Goal: Task Accomplishment & Management: Use online tool/utility

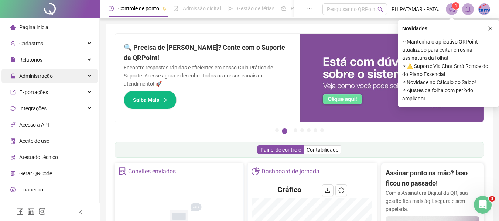
click at [67, 74] on div "Administração" at bounding box center [49, 76] width 96 height 15
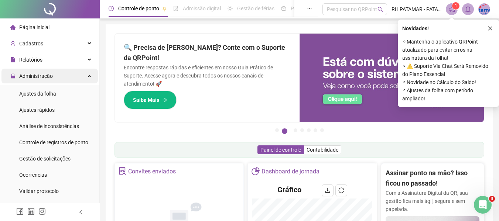
click at [67, 74] on div "Administração" at bounding box center [49, 76] width 96 height 15
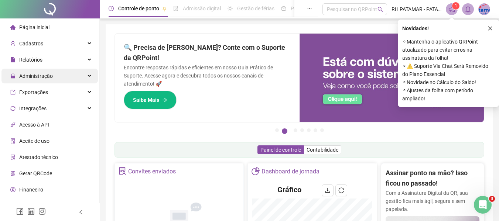
click at [65, 69] on div "Administração" at bounding box center [49, 76] width 96 height 15
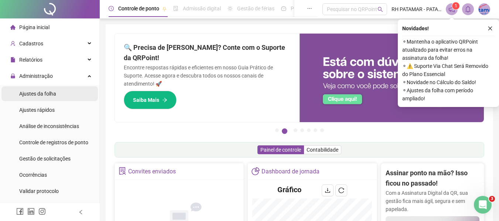
click at [59, 93] on li "Ajustes da folha" at bounding box center [49, 93] width 96 height 15
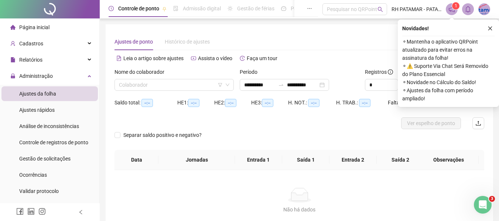
type input "**********"
click at [248, 83] on input "**********" at bounding box center [259, 85] width 31 height 8
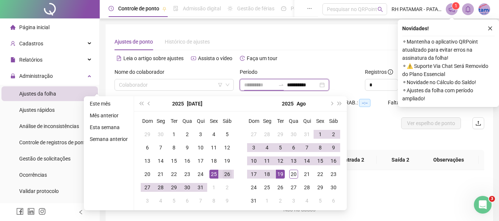
type input "**********"
click at [224, 174] on div "26" at bounding box center [227, 174] width 9 height 9
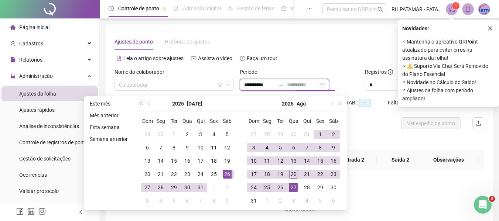
type input "**********"
drag, startPoint x: 268, startPoint y: 189, endPoint x: 219, endPoint y: 176, distance: 50.3
click at [261, 189] on td "25" at bounding box center [266, 187] width 13 height 13
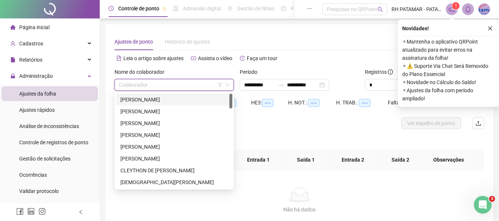
click at [195, 87] on input "search" at bounding box center [171, 84] width 104 height 11
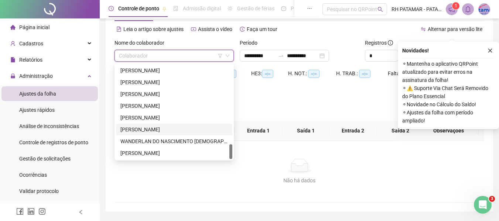
scroll to position [51, 0]
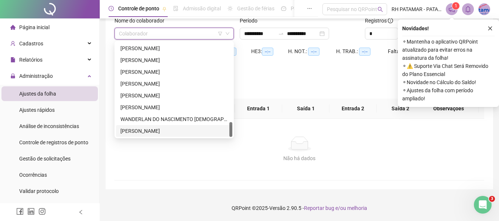
click at [175, 131] on div "[PERSON_NAME]" at bounding box center [173, 131] width 107 height 8
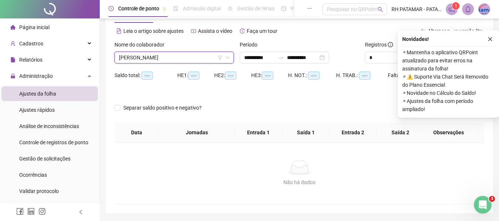
scroll to position [14, 0]
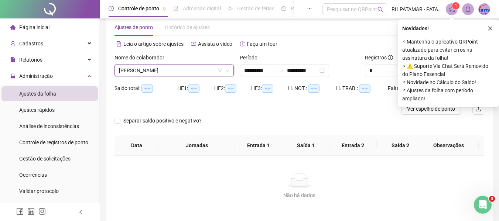
click at [485, 28] on div "Novidades !" at bounding box center [448, 28] width 92 height 9
click at [488, 30] on icon "close" at bounding box center [489, 28] width 5 height 5
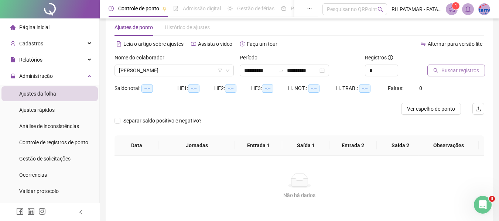
click at [459, 72] on span "Buscar registros" at bounding box center [460, 70] width 38 height 8
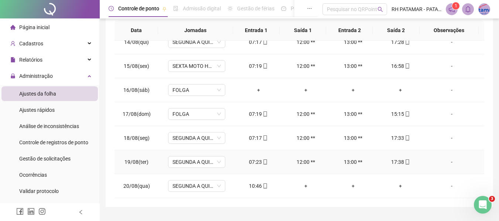
scroll to position [147, 0]
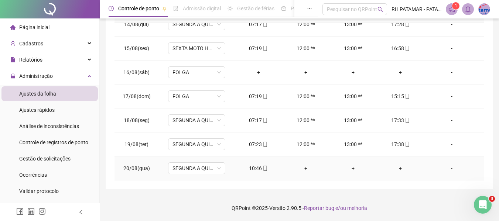
click at [448, 163] on td "-" at bounding box center [454, 169] width 60 height 24
click at [446, 169] on div "-" at bounding box center [452, 168] width 44 height 8
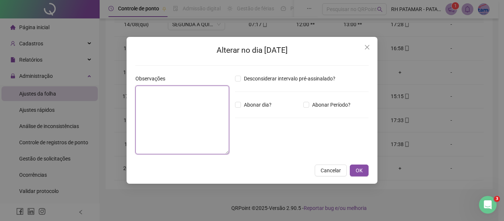
click at [204, 95] on textarea at bounding box center [182, 120] width 94 height 69
type textarea "**********"
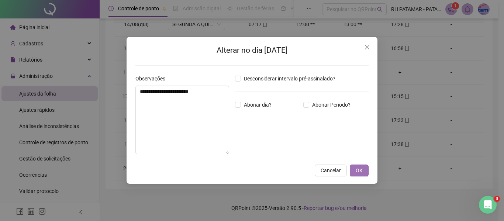
click at [358, 172] on span "OK" at bounding box center [359, 171] width 7 height 8
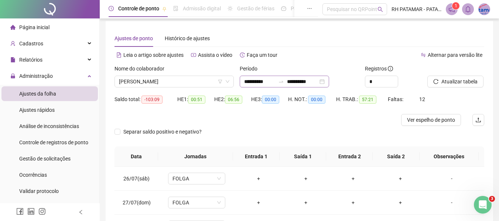
scroll to position [0, 0]
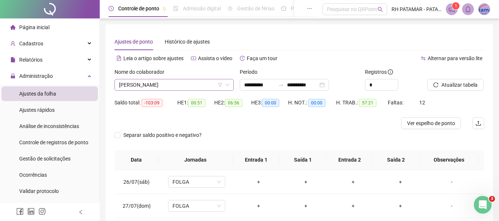
click at [193, 86] on span "[PERSON_NAME]" at bounding box center [174, 84] width 110 height 11
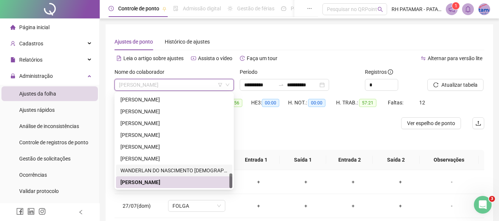
click at [163, 171] on div "WANDERLAN DO NASCIMENTO [DEMOGRAPHIC_DATA]" at bounding box center [173, 171] width 107 height 8
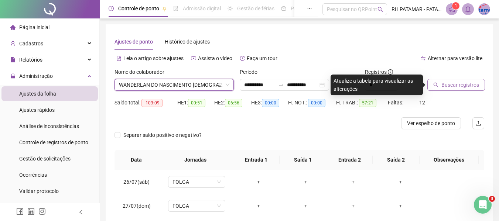
drag, startPoint x: 428, startPoint y: 83, endPoint x: 432, endPoint y: 85, distance: 4.3
click at [432, 85] on button "Buscar registros" at bounding box center [456, 85] width 58 height 12
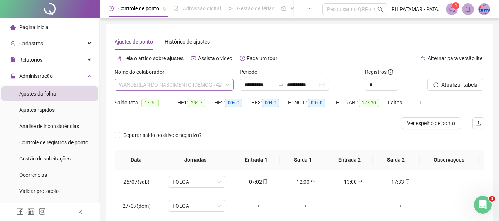
click at [214, 86] on span "WANDERLAN DO NASCIMENTO [DEMOGRAPHIC_DATA]" at bounding box center [174, 84] width 110 height 11
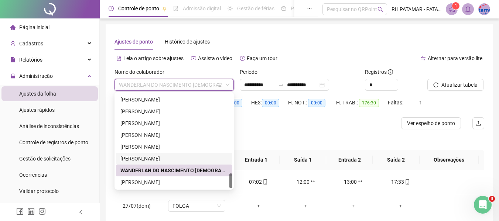
click at [154, 155] on div "[PERSON_NAME]" at bounding box center [173, 159] width 107 height 8
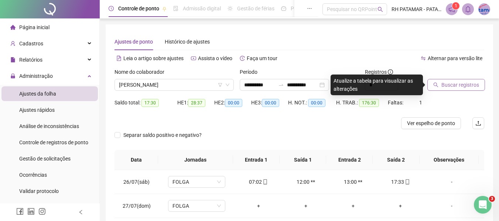
click at [459, 85] on span "Buscar registros" at bounding box center [460, 85] width 38 height 8
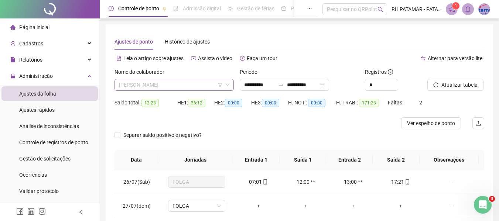
click at [207, 89] on span "[PERSON_NAME]" at bounding box center [174, 84] width 110 height 11
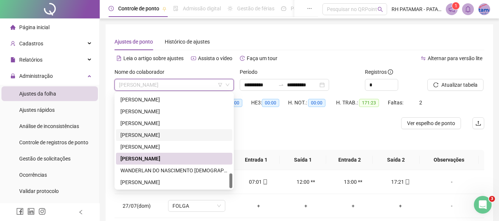
click at [190, 141] on div "[PERSON_NAME]" at bounding box center [174, 135] width 116 height 12
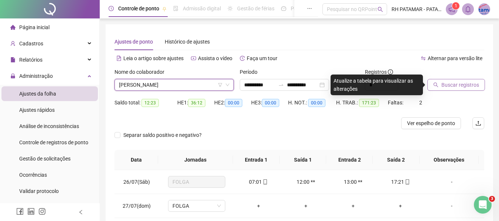
click at [444, 87] on span "Buscar registros" at bounding box center [460, 85] width 38 height 8
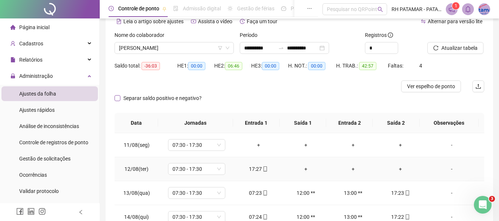
scroll to position [37, 0]
click at [178, 52] on span "[PERSON_NAME]" at bounding box center [174, 48] width 110 height 11
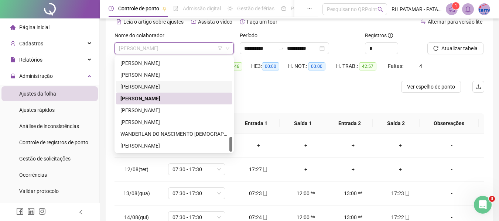
click at [186, 88] on div "[PERSON_NAME]" at bounding box center [173, 87] width 107 height 8
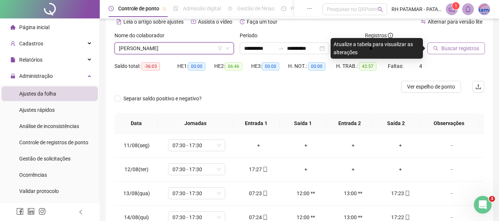
click at [453, 43] on button "Buscar registros" at bounding box center [456, 48] width 58 height 12
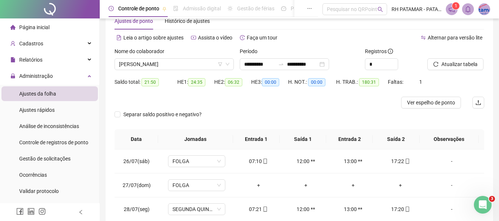
scroll to position [0, 0]
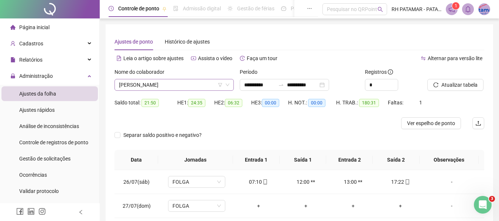
click at [200, 80] on span "[PERSON_NAME]" at bounding box center [174, 84] width 110 height 11
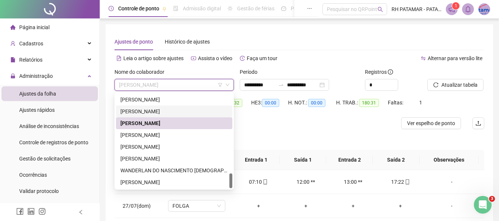
click at [186, 114] on div "[PERSON_NAME]" at bounding box center [173, 111] width 107 height 8
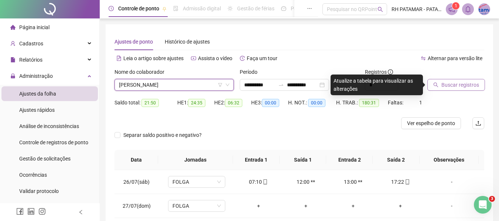
click at [449, 84] on span "Buscar registros" at bounding box center [460, 85] width 38 height 8
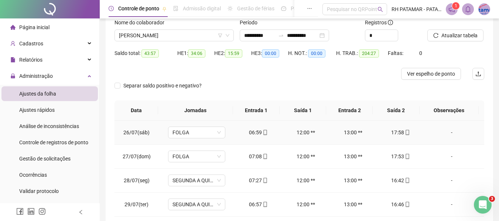
scroll to position [7, 0]
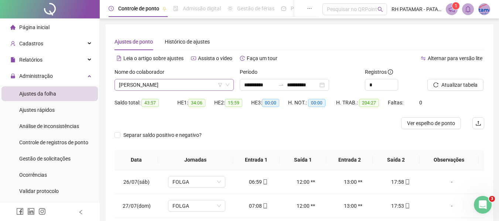
click at [220, 87] on icon "filter" at bounding box center [220, 85] width 4 height 4
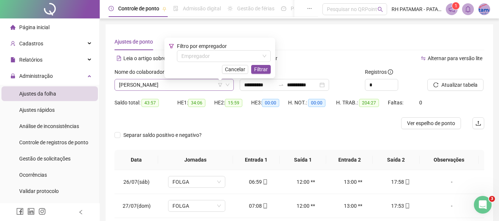
click at [200, 79] on div "[PERSON_NAME]" at bounding box center [173, 85] width 119 height 12
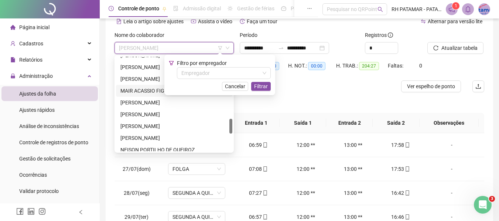
click at [140, 91] on div "MAIR ACASSIO FIGUEIREDO DA MOTA" at bounding box center [173, 91] width 107 height 8
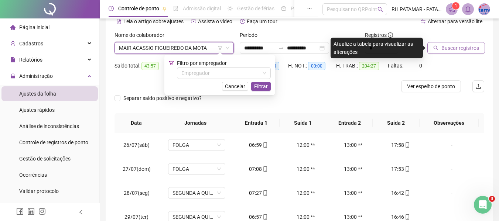
click at [477, 48] on button "Buscar registros" at bounding box center [456, 48] width 58 height 12
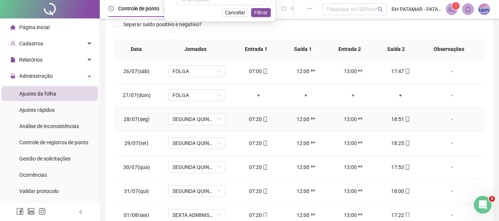
scroll to position [21, 0]
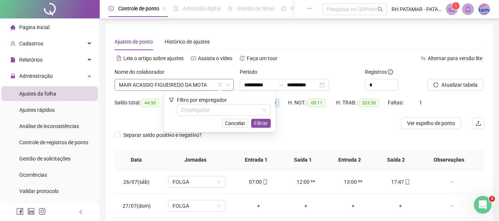
click at [205, 88] on span "MAIR ACASSIO FIGUEIREDO DA MOTA" at bounding box center [174, 84] width 110 height 11
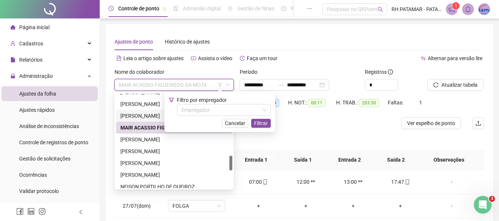
click at [124, 118] on div "[PERSON_NAME]" at bounding box center [173, 116] width 107 height 8
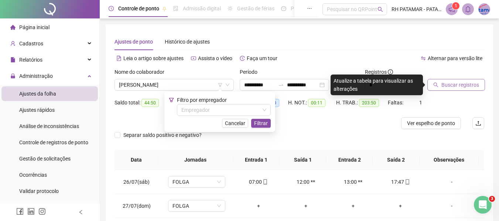
drag, startPoint x: 457, startPoint y: 89, endPoint x: 455, endPoint y: 86, distance: 3.9
click at [455, 86] on button "Buscar registros" at bounding box center [456, 85] width 58 height 12
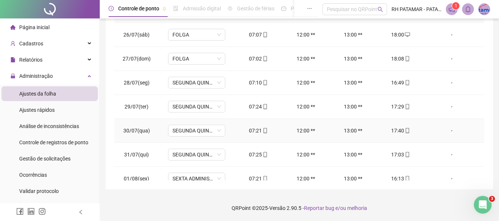
scroll to position [89, 0]
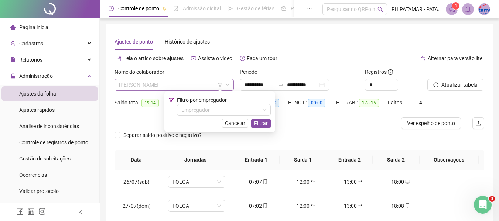
click at [213, 85] on span "[PERSON_NAME]" at bounding box center [174, 84] width 110 height 11
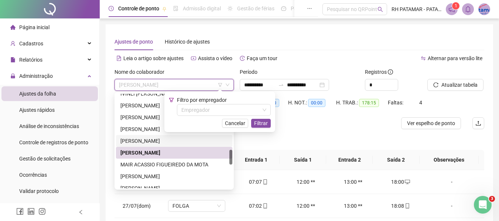
click at [143, 144] on div "[PERSON_NAME]" at bounding box center [173, 141] width 107 height 8
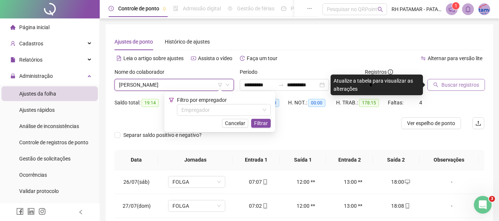
click at [449, 85] on span "Buscar registros" at bounding box center [460, 85] width 38 height 8
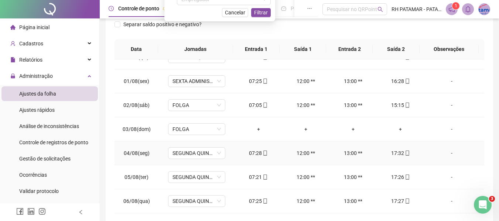
scroll to position [93, 0]
